Goal: Find specific page/section: Find specific page/section

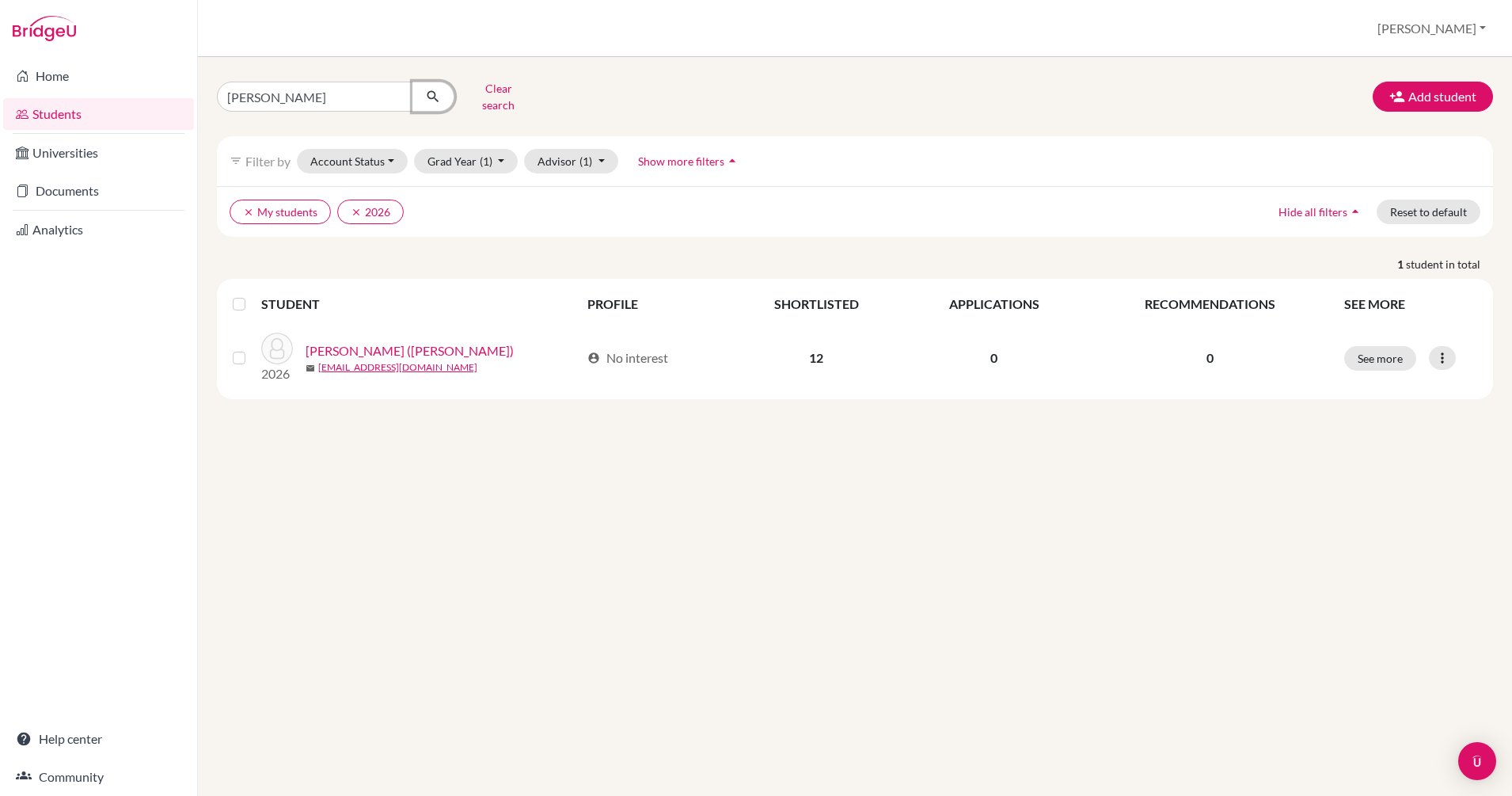
click at [425, 93] on icon "submit" at bounding box center [433, 97] width 16 height 16
click at [397, 97] on input "[PERSON_NAME]" at bounding box center [315, 96] width 196 height 30
click at [394, 89] on input "[PERSON_NAME]" at bounding box center [315, 96] width 196 height 30
click at [332, 89] on input "Find student by name..." at bounding box center [315, 96] width 196 height 30
type input "taegyu"
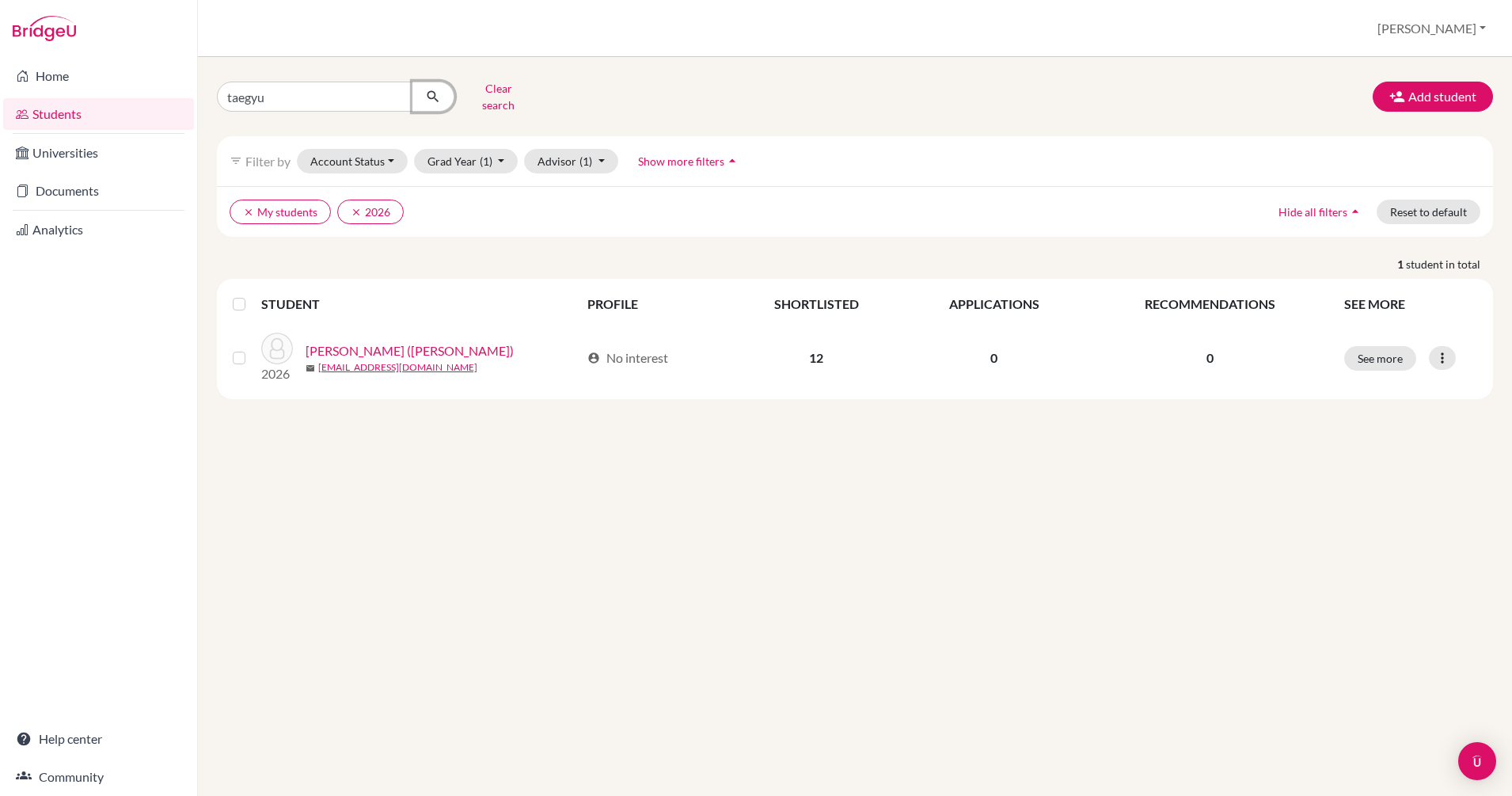
click at [433, 93] on icon "submit" at bounding box center [433, 97] width 16 height 16
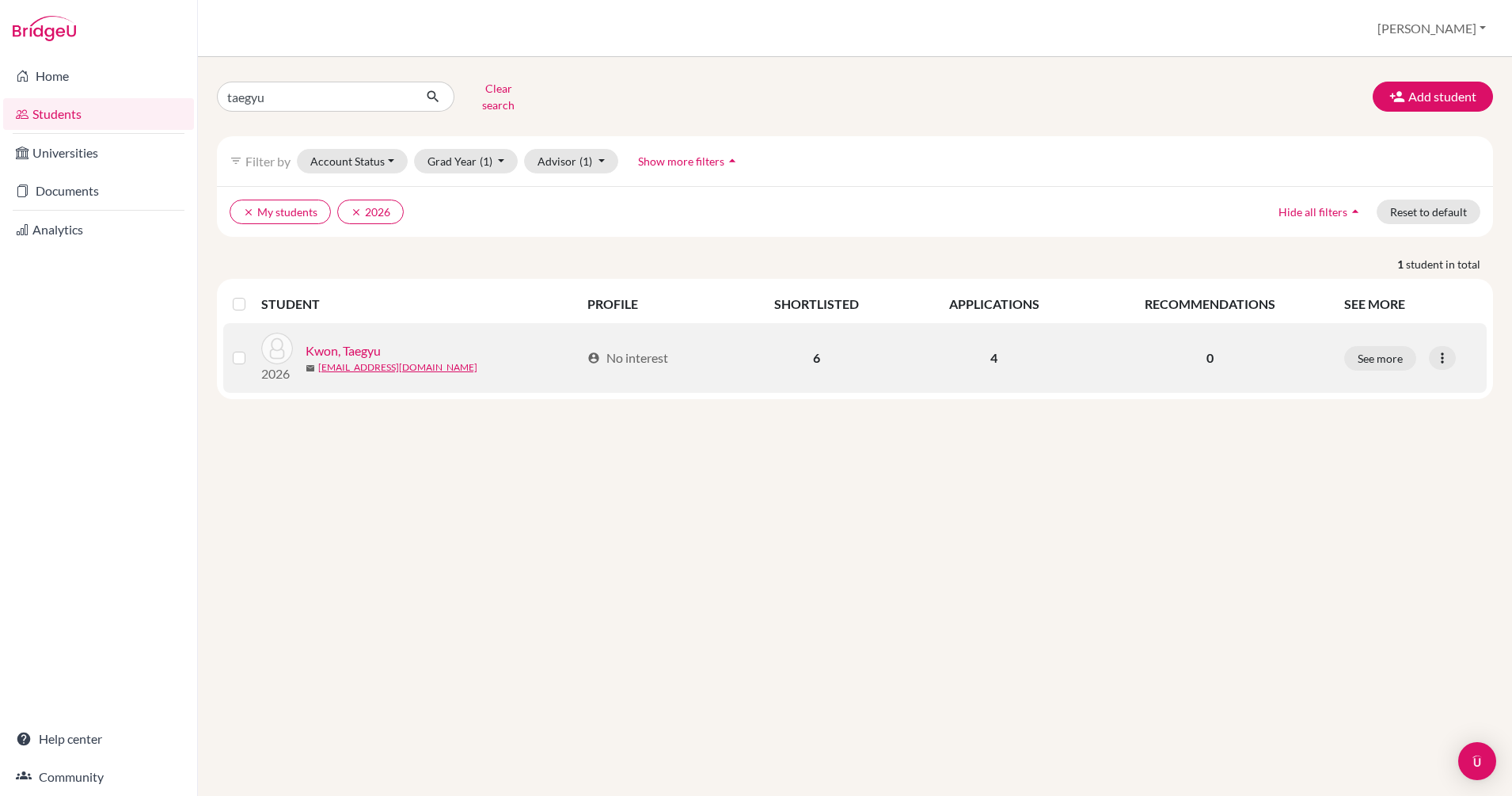
click at [359, 343] on link "Kwon, Taegyu" at bounding box center [343, 350] width 75 height 19
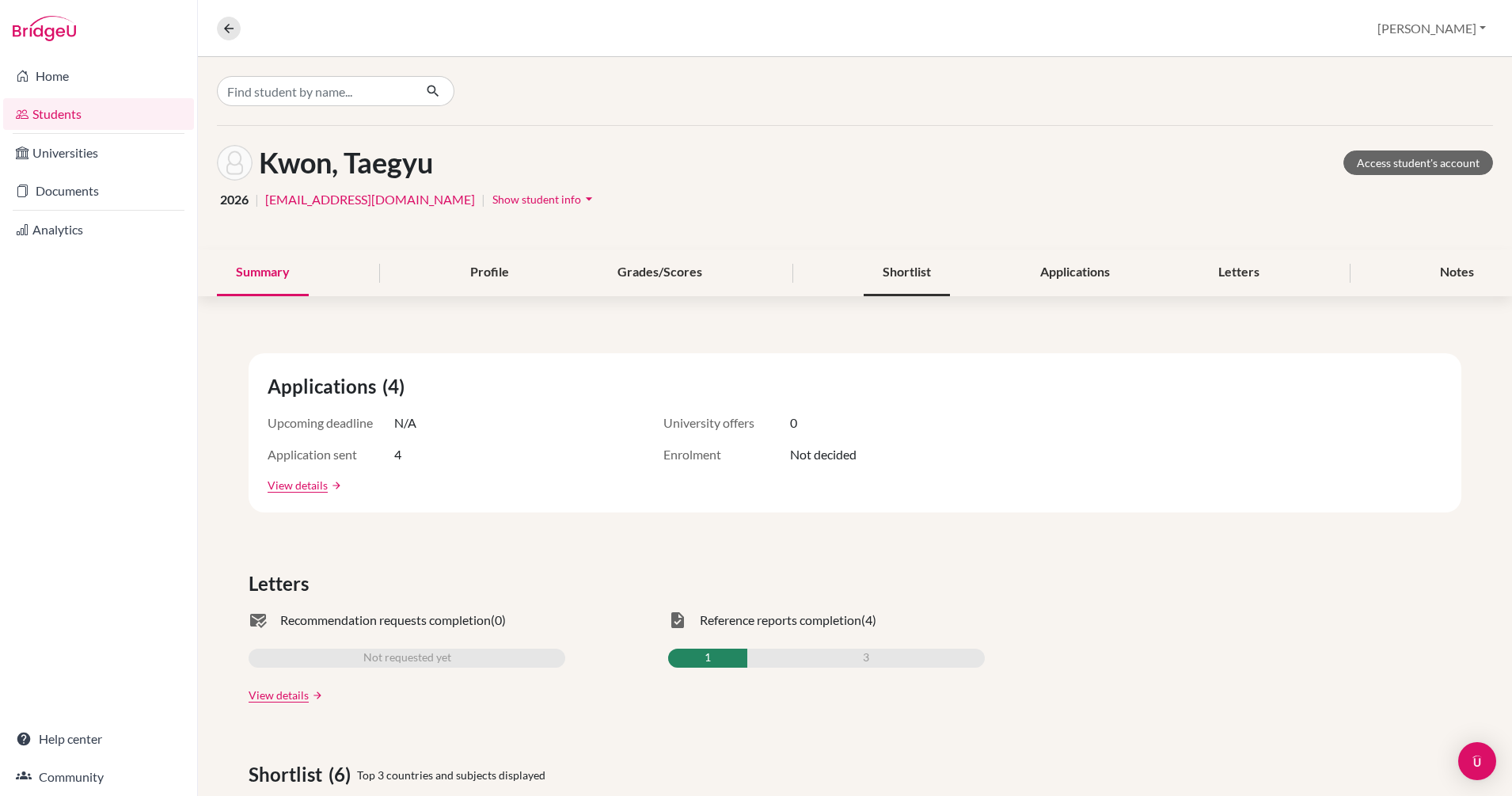
click at [903, 271] on div "Shortlist" at bounding box center [906, 272] width 86 height 47
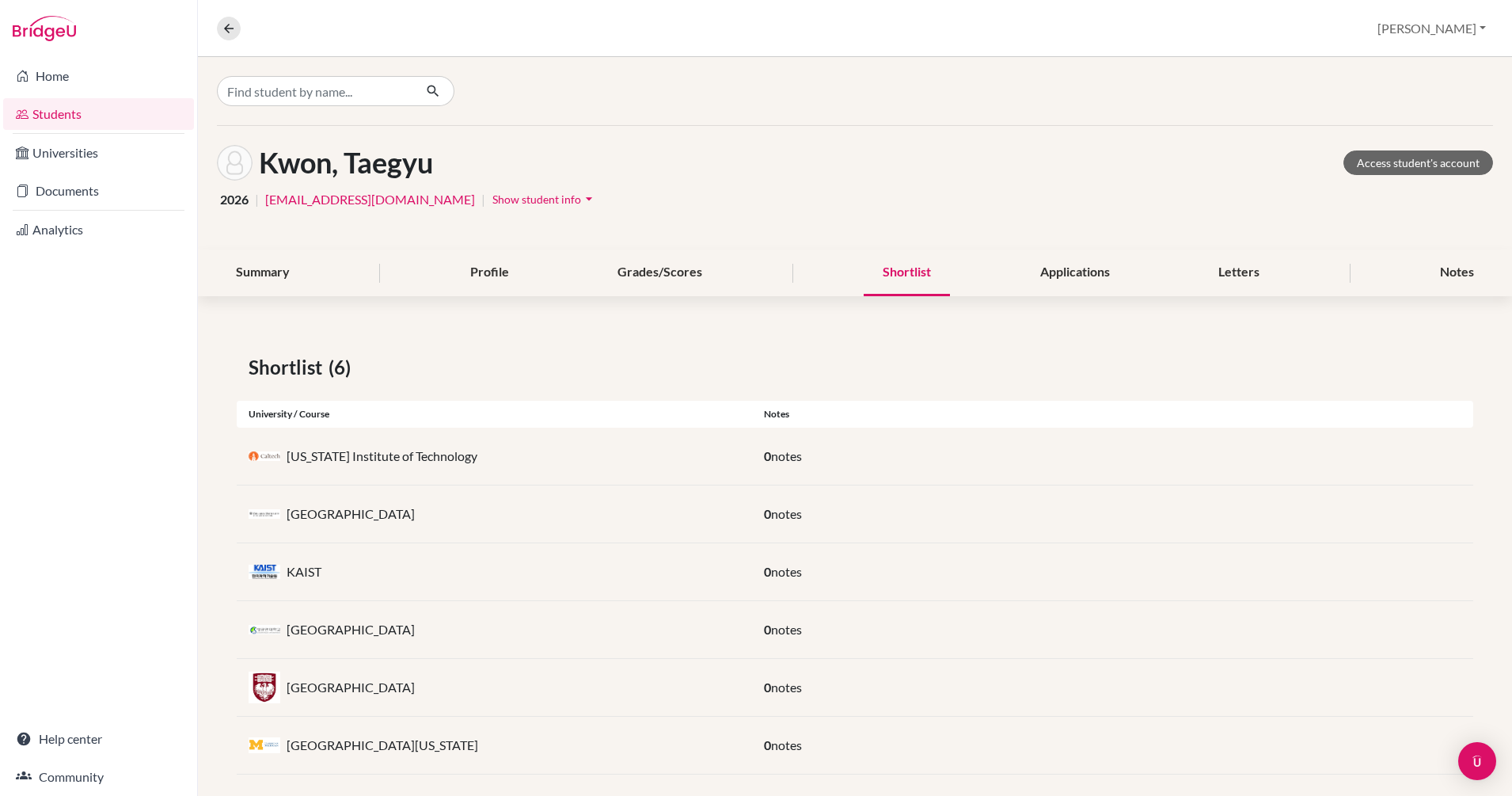
scroll to position [17, 0]
